Goal: Transaction & Acquisition: Subscribe to service/newsletter

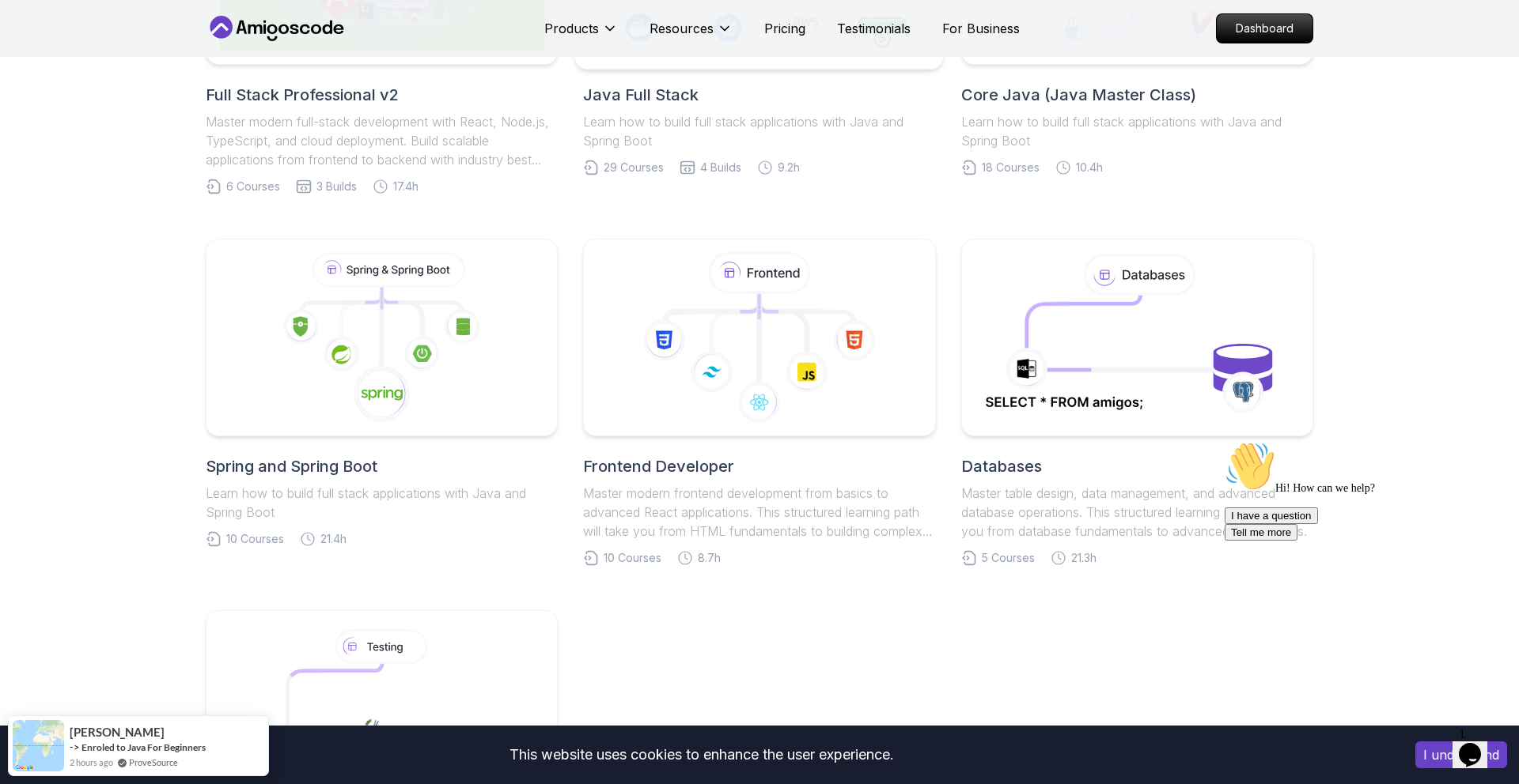
scroll to position [563, 0]
click at [317, 367] on icon at bounding box center [382, 340] width 342 height 180
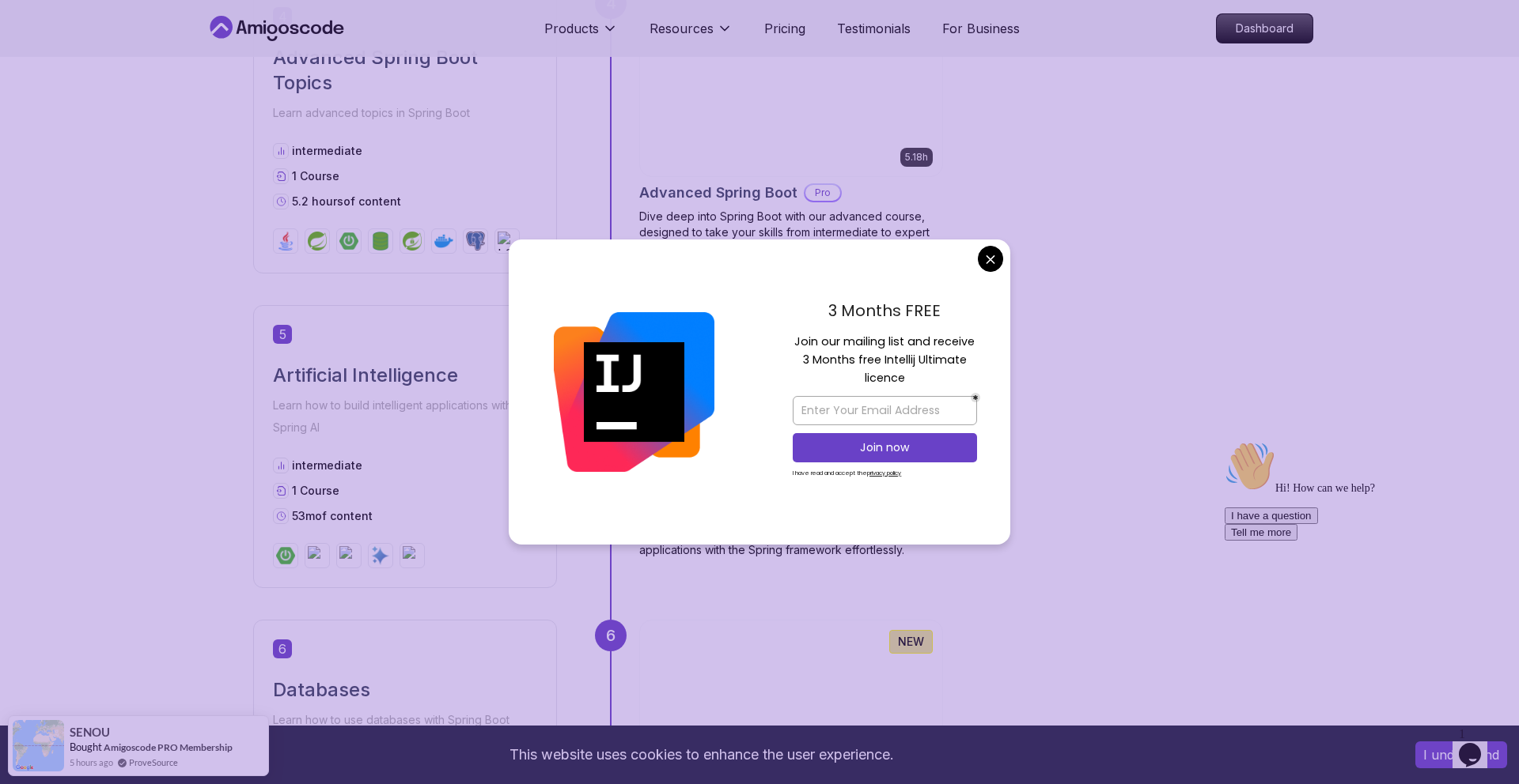
scroll to position [1827, 0]
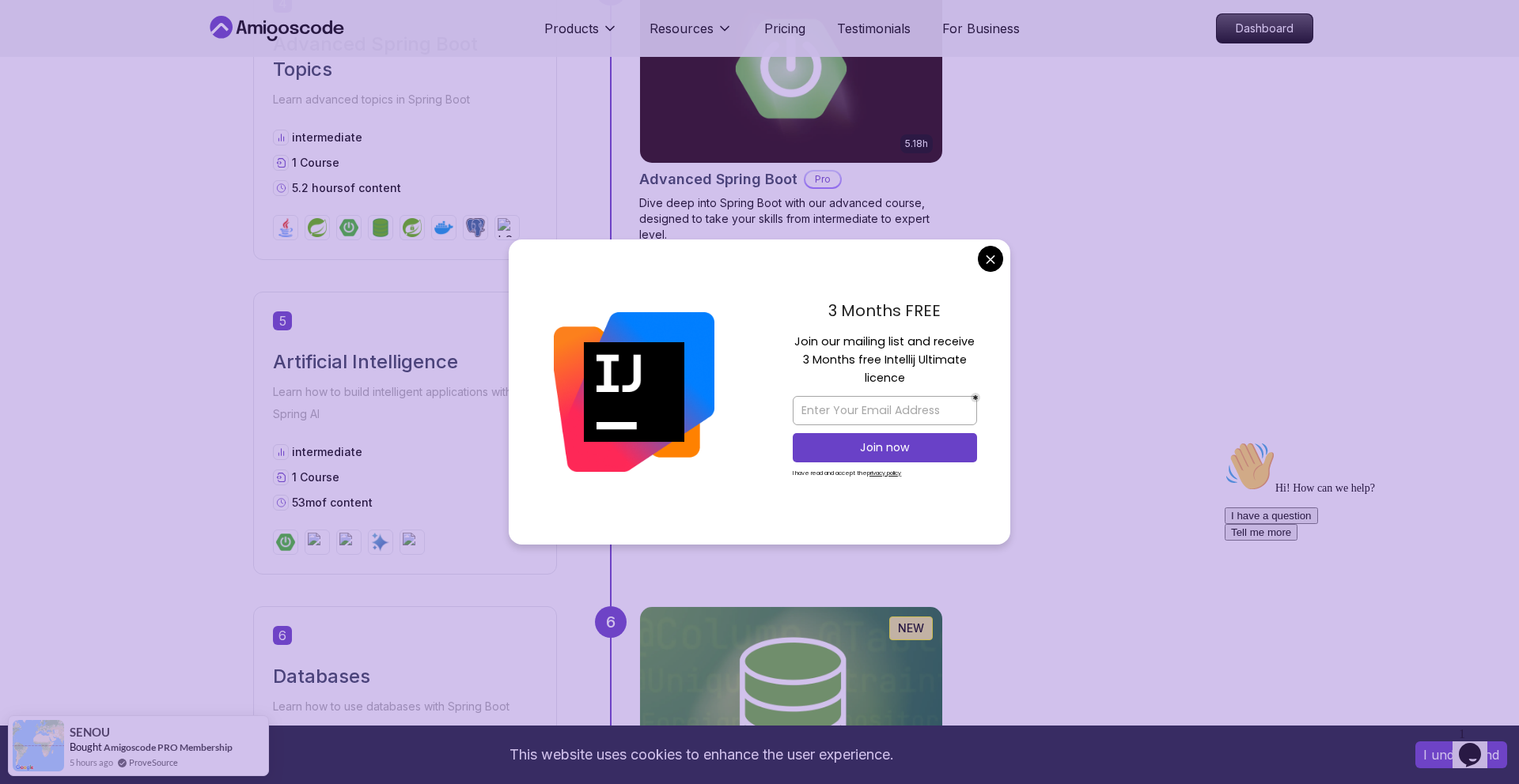
click at [989, 256] on body "This website uses cookies to enhance the user experience. I understand Products…" at bounding box center [760, 622] width 1519 height 4899
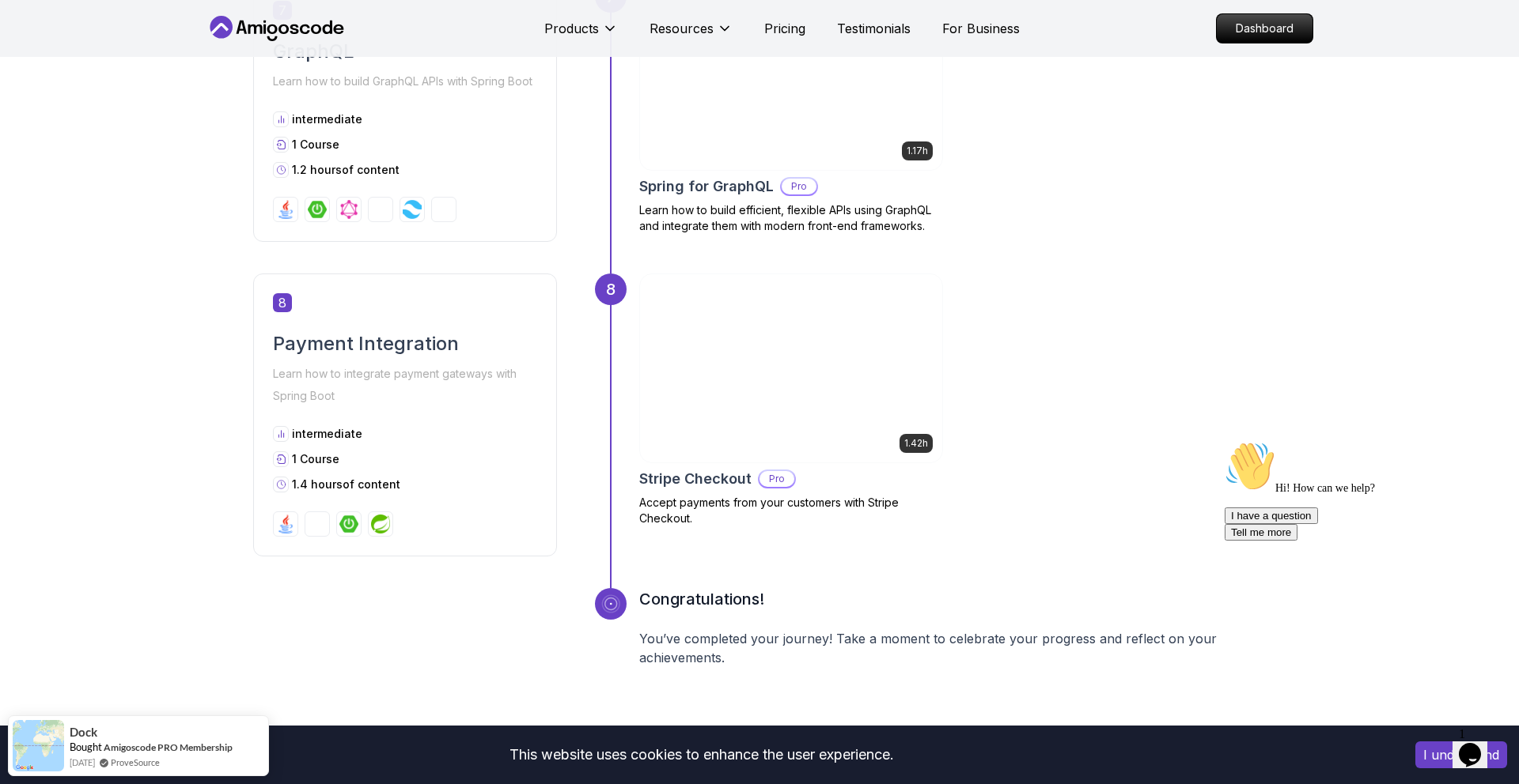
scroll to position [2743, 0]
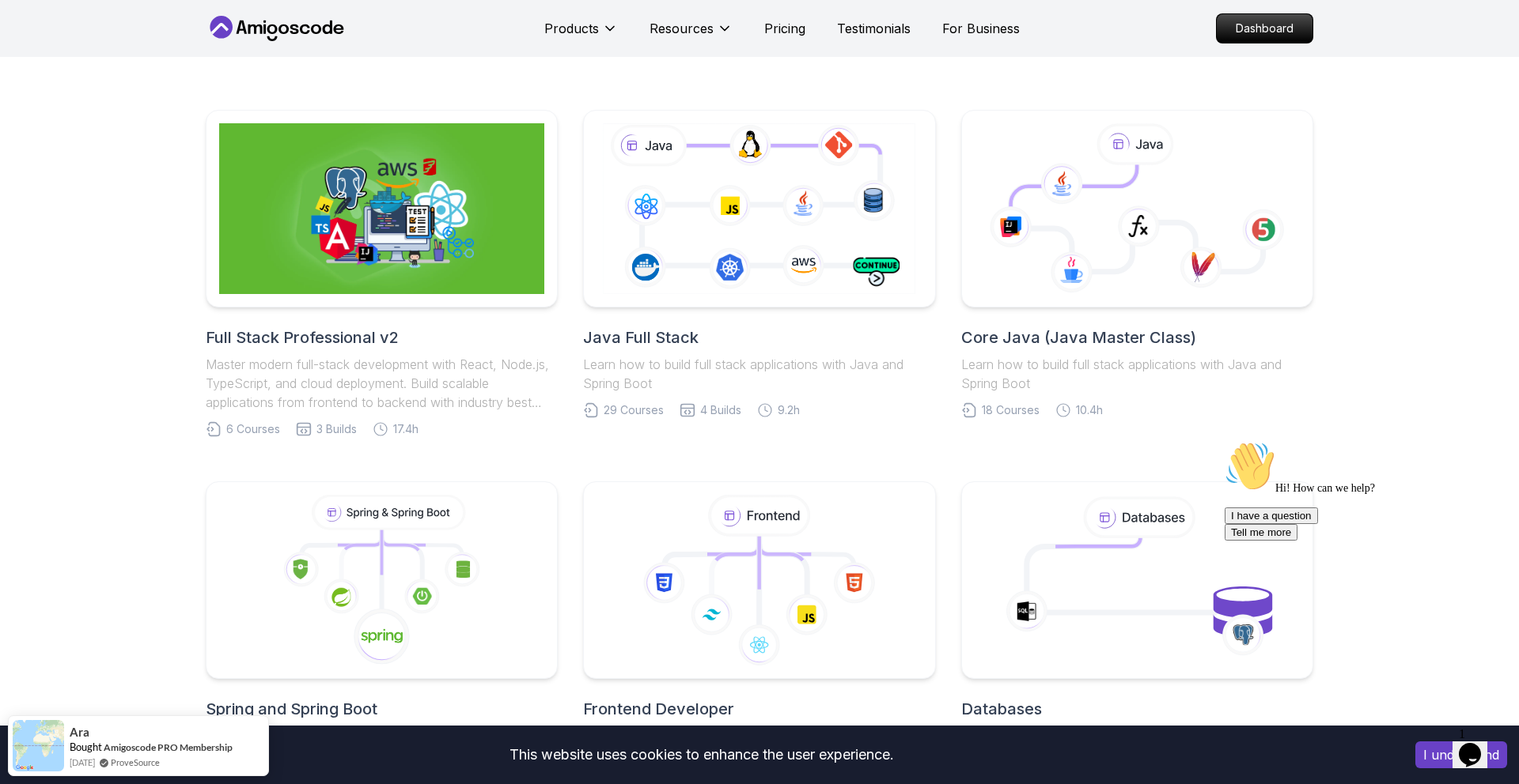
scroll to position [323, 0]
click at [760, 233] on icon at bounding box center [759, 208] width 335 height 186
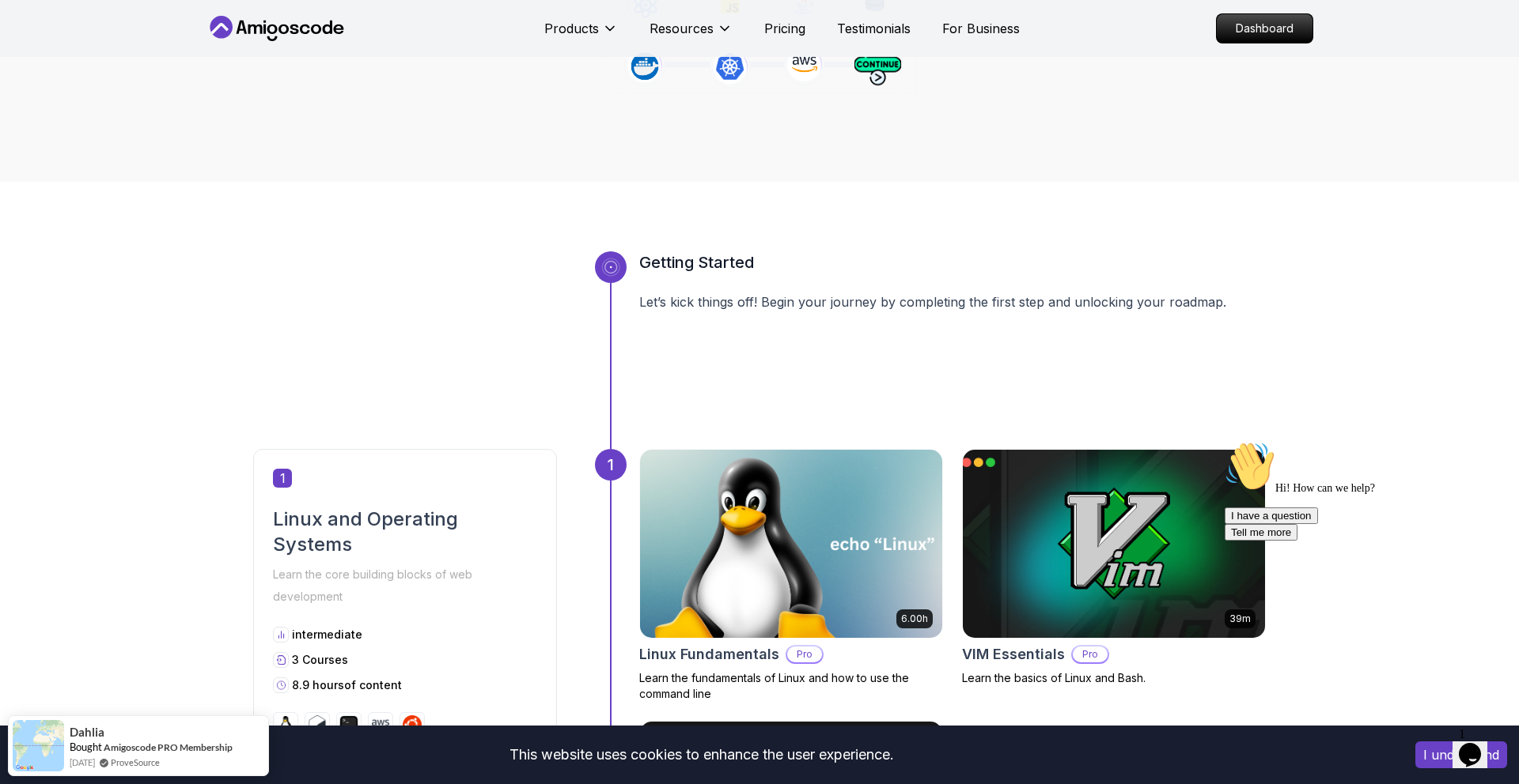
scroll to position [444, 0]
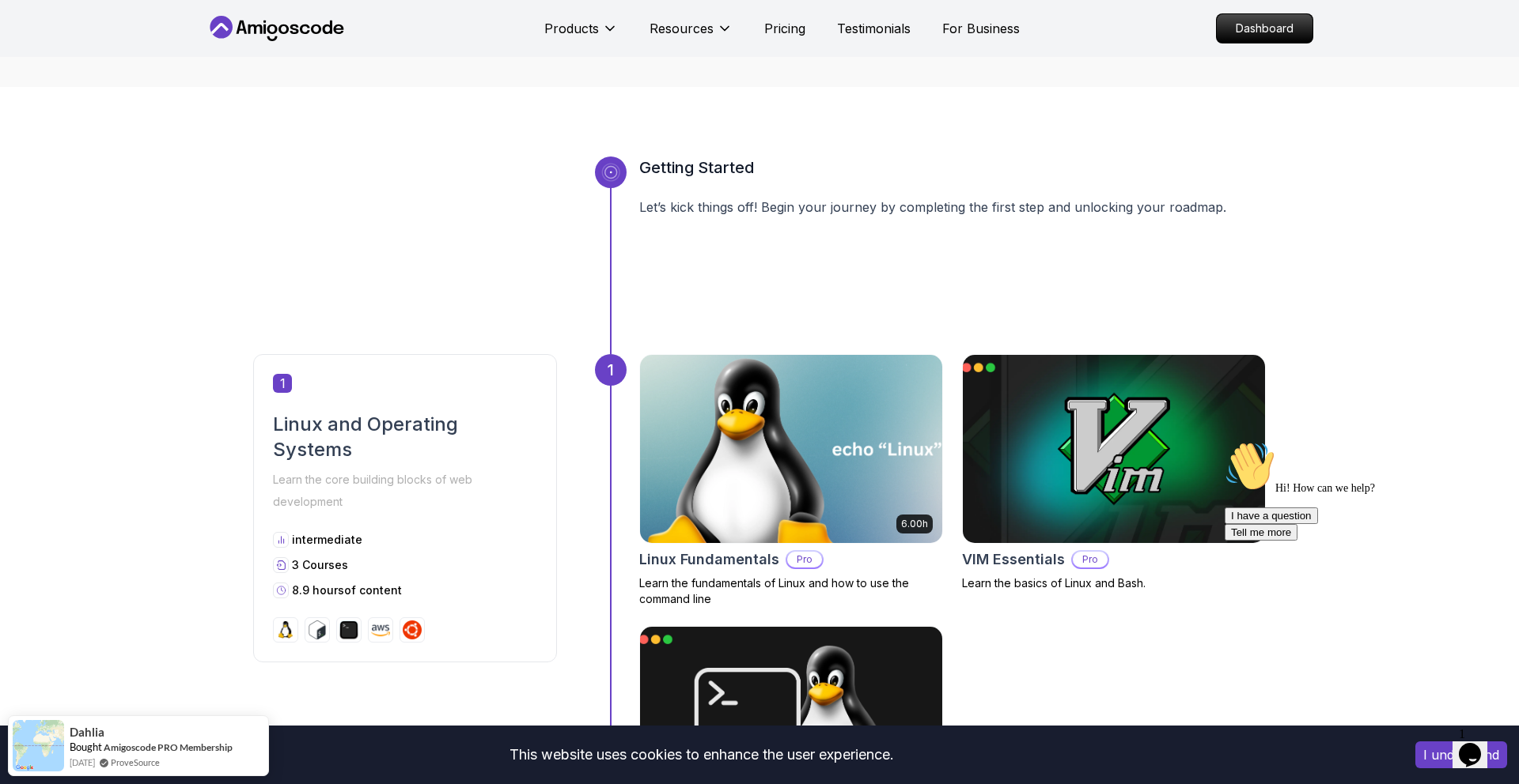
click at [800, 560] on p "Pro" at bounding box center [804, 559] width 35 height 16
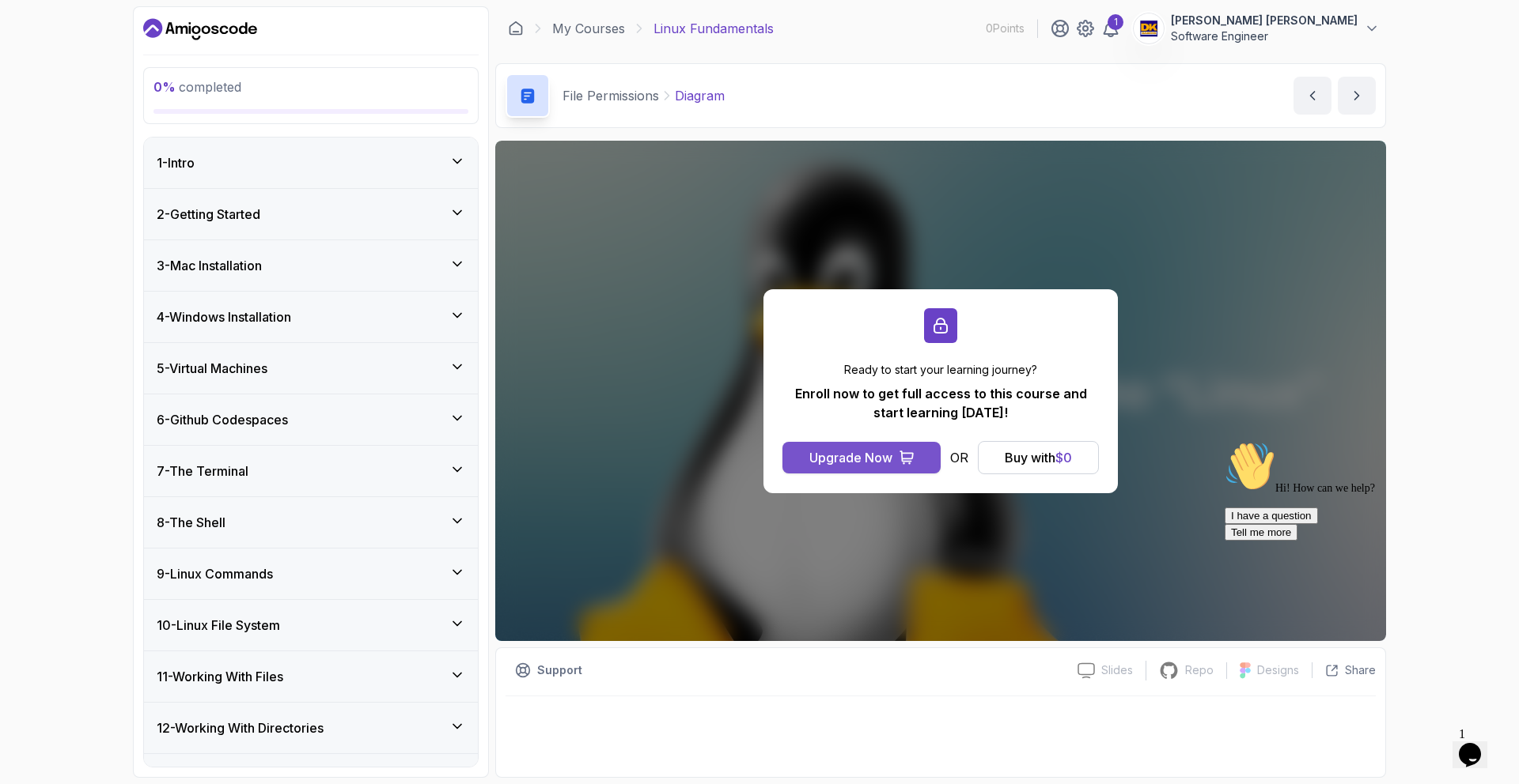
click at [849, 448] on div "Upgrade Now" at bounding box center [850, 457] width 83 height 19
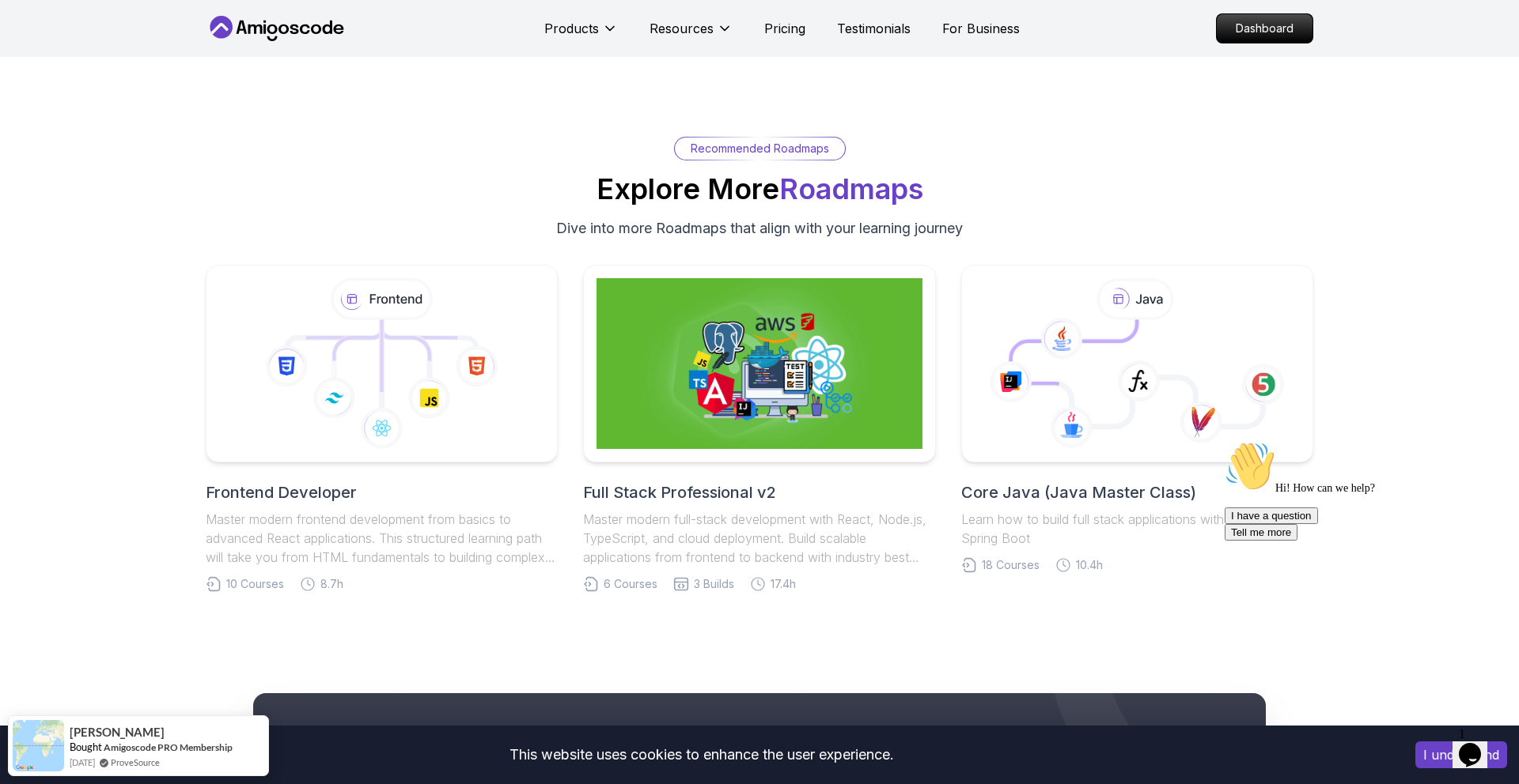
scroll to position [7177, 0]
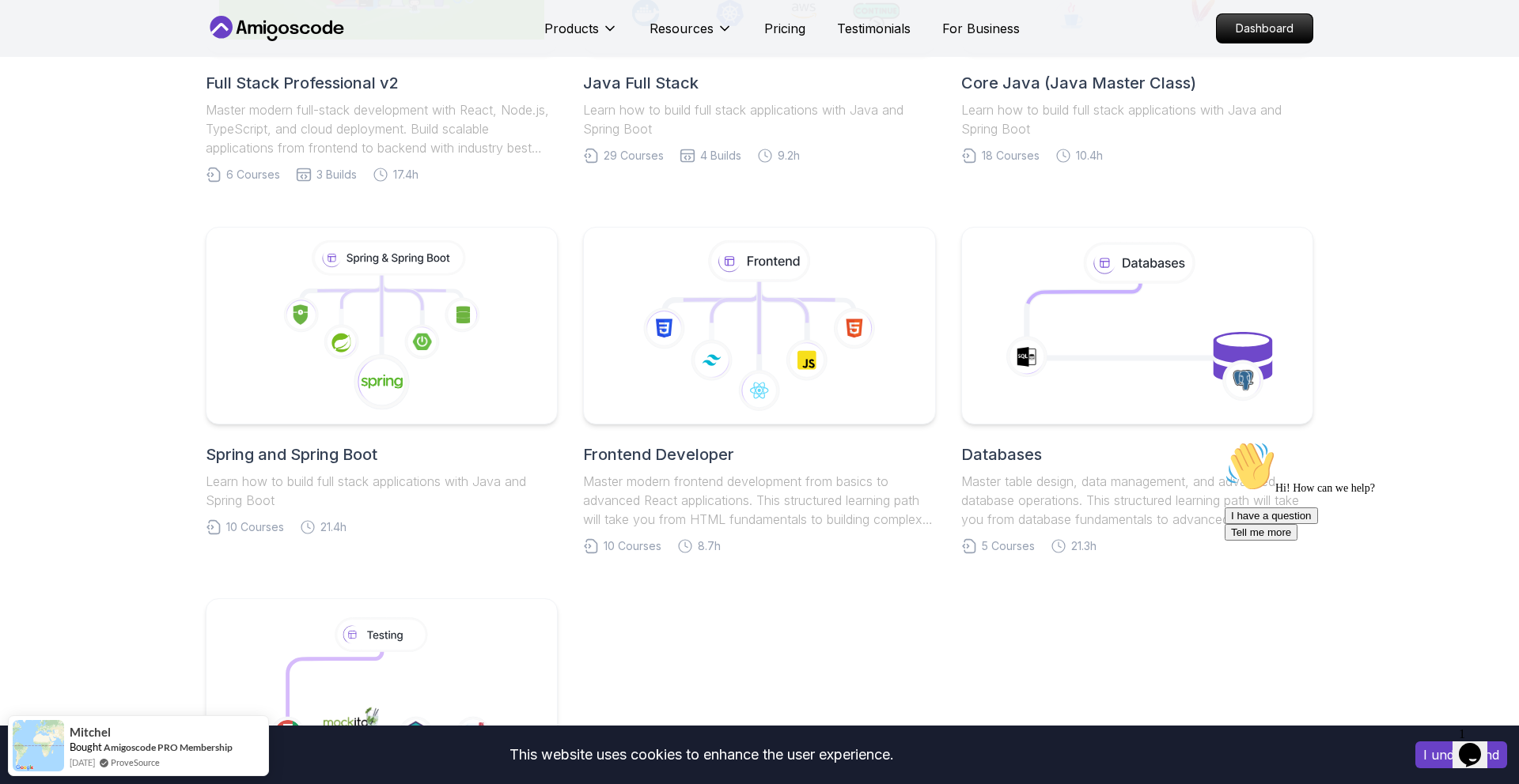
scroll to position [572, 0]
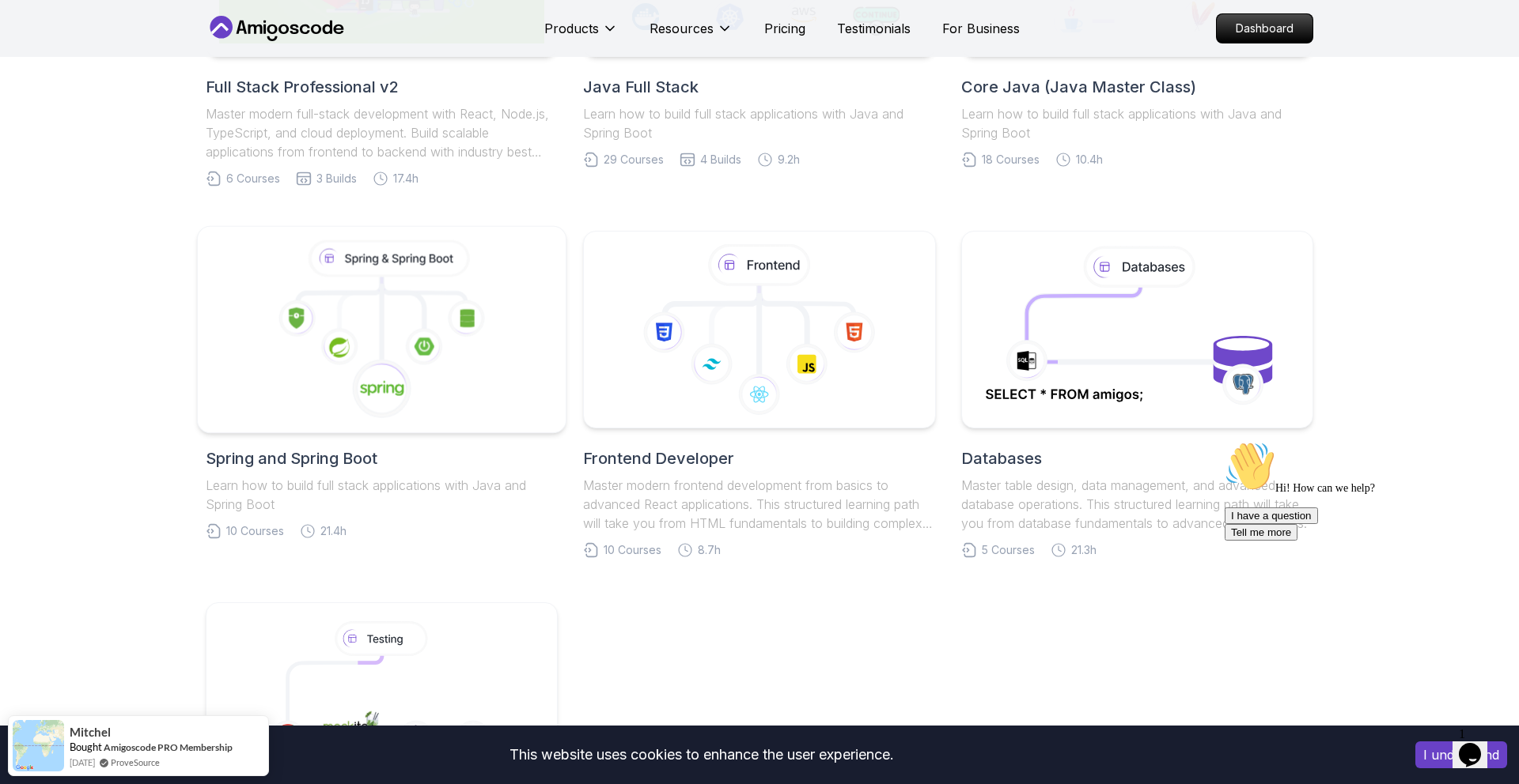
click at [422, 354] on image at bounding box center [425, 346] width 20 height 17
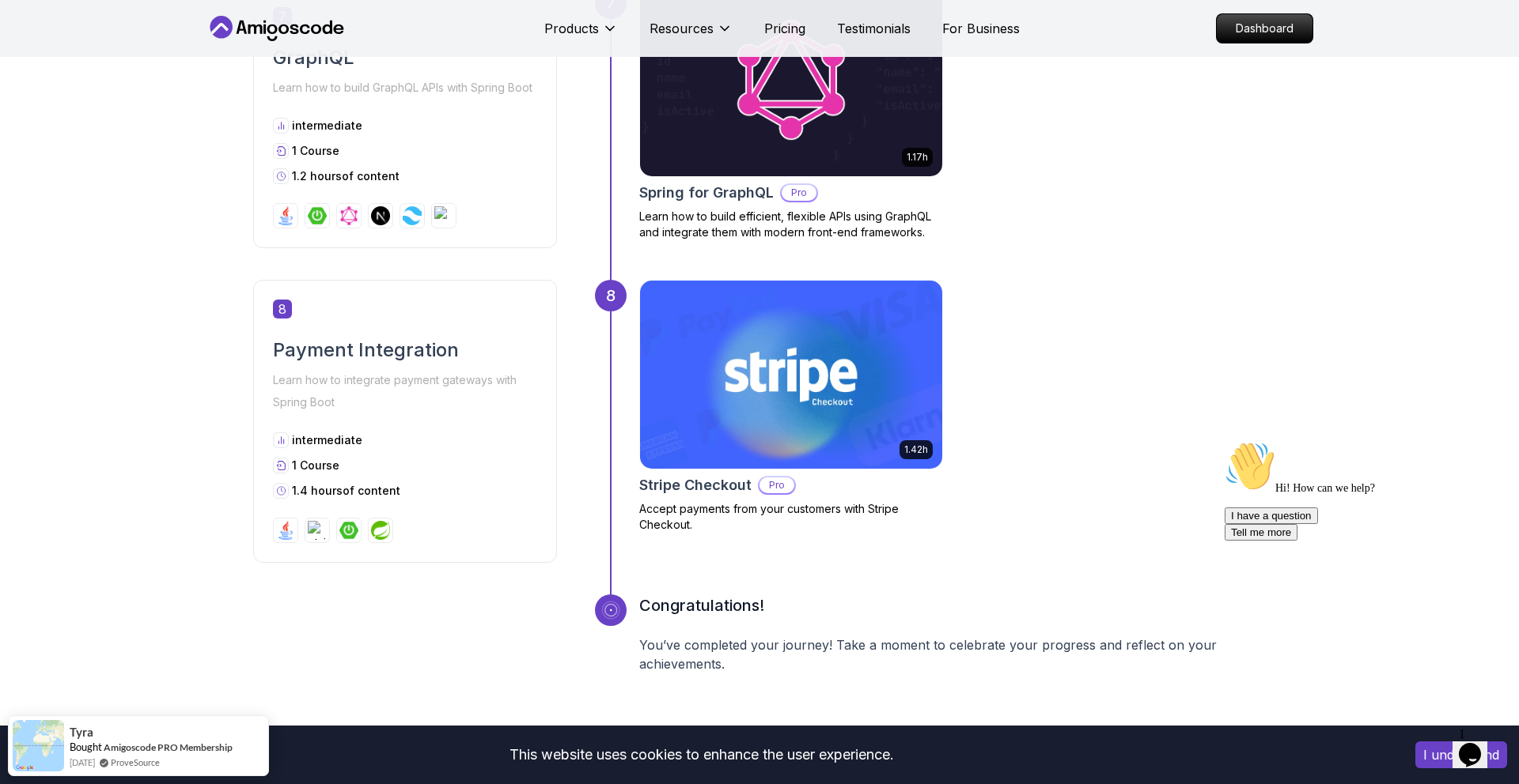
scroll to position [2757, 0]
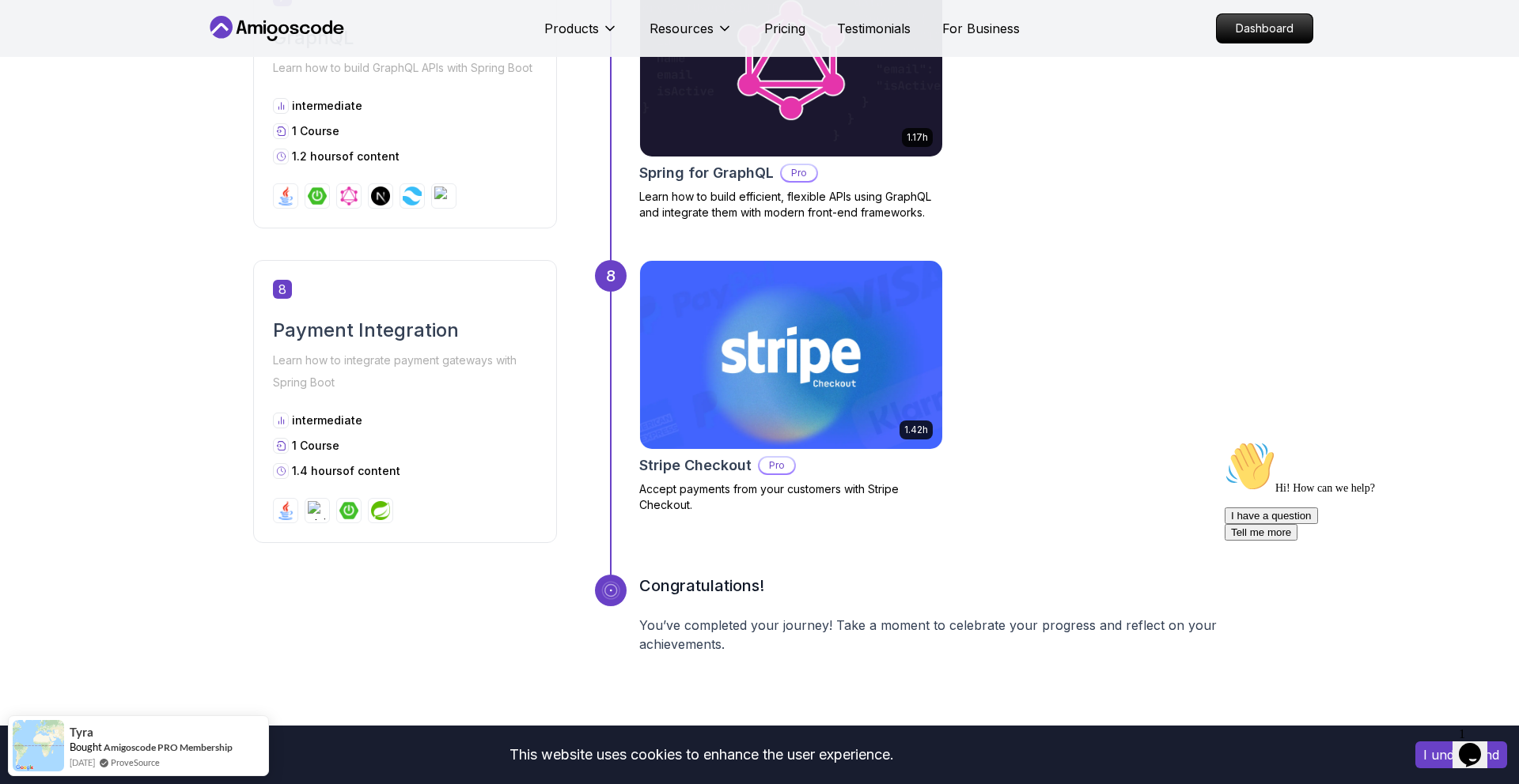
click at [791, 403] on img at bounding box center [789, 355] width 317 height 198
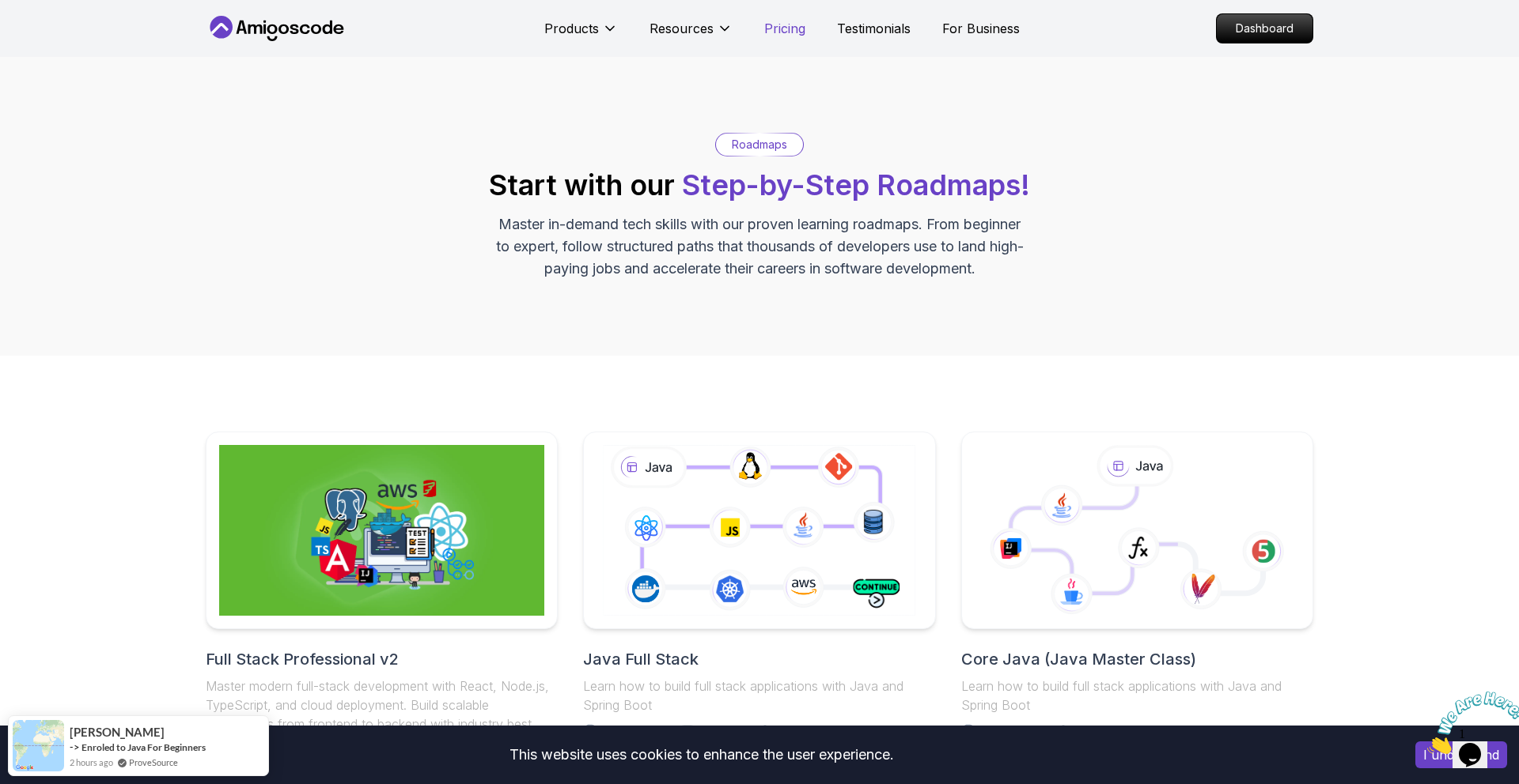
click at [783, 33] on p "Pricing" at bounding box center [784, 28] width 41 height 19
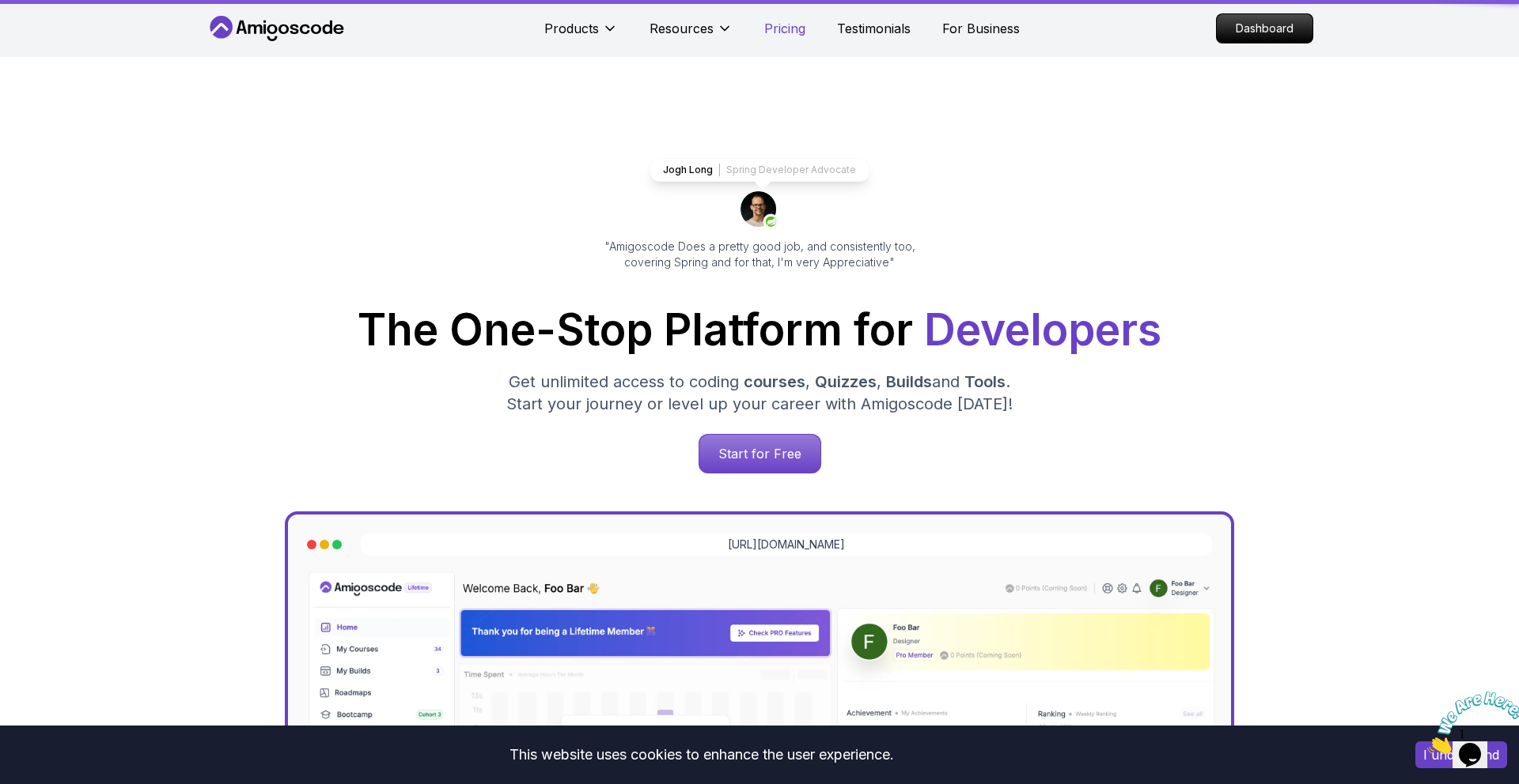
scroll to position [3383, 0]
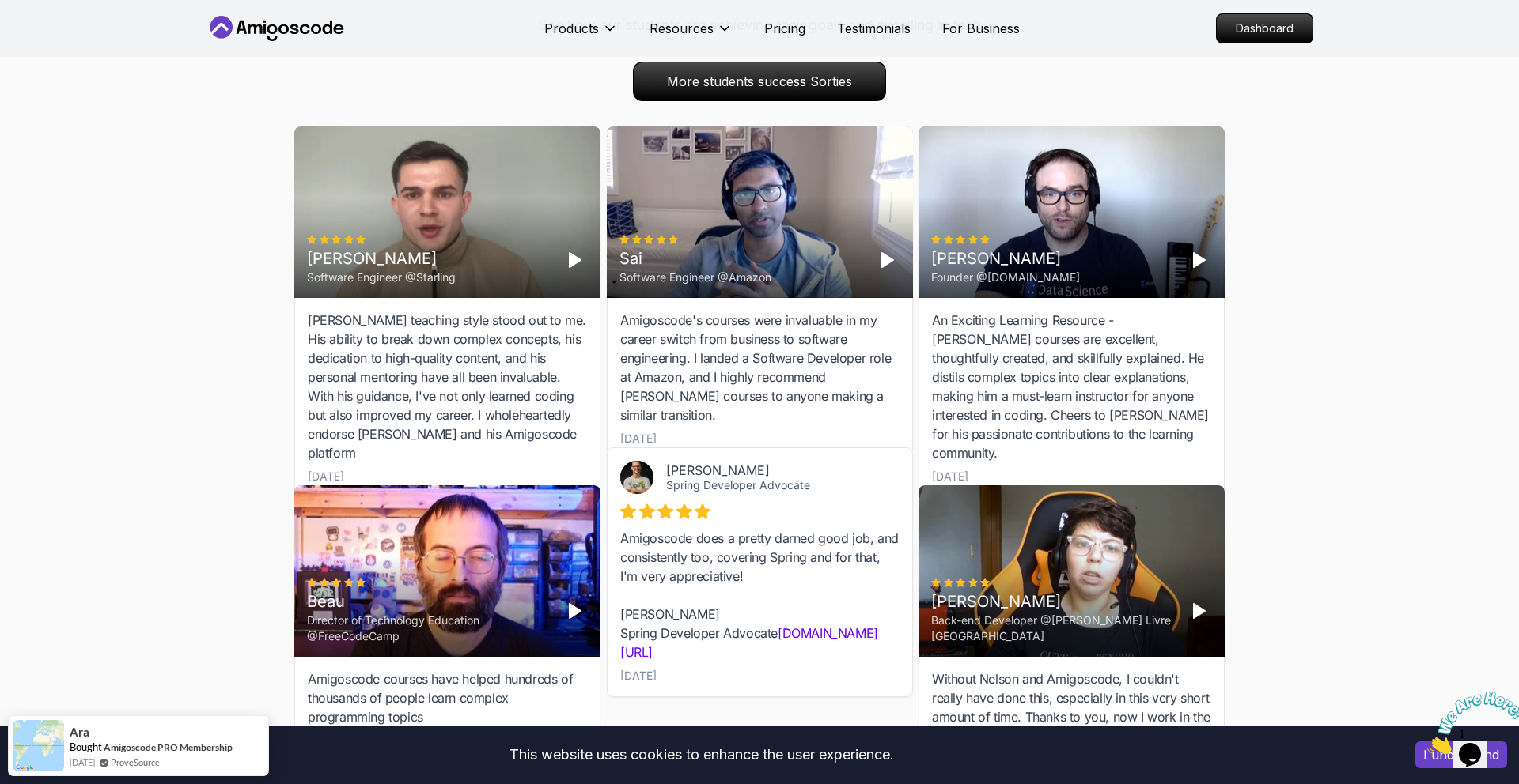
scroll to position [4853, 0]
